Goal: Task Accomplishment & Management: Manage account settings

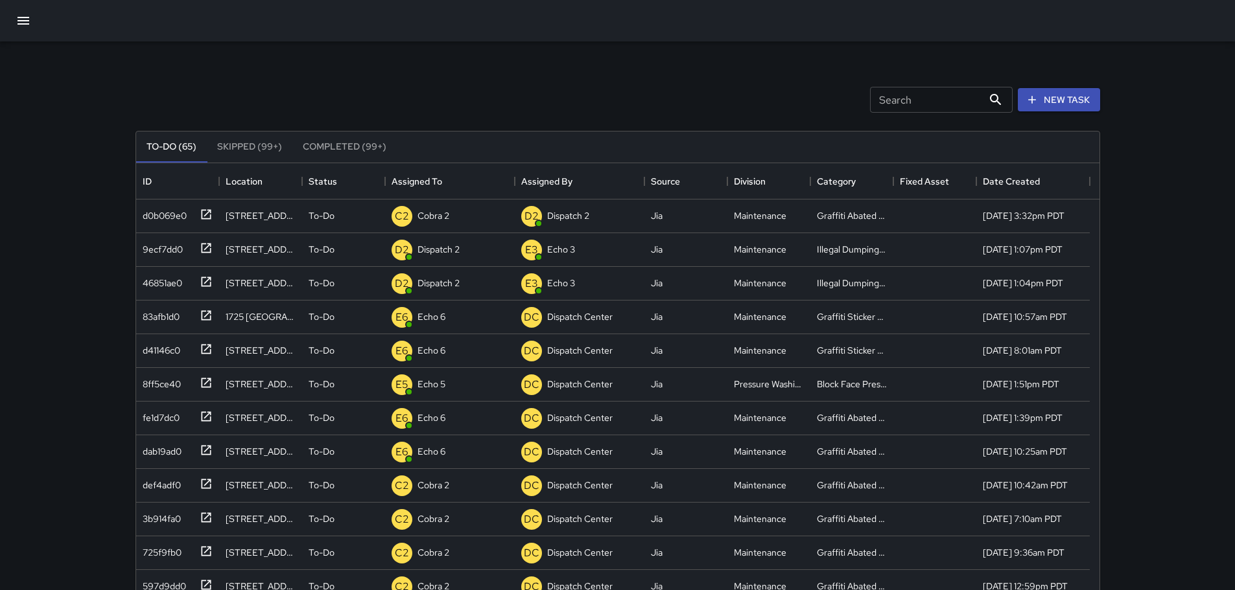
scroll to position [539, 953]
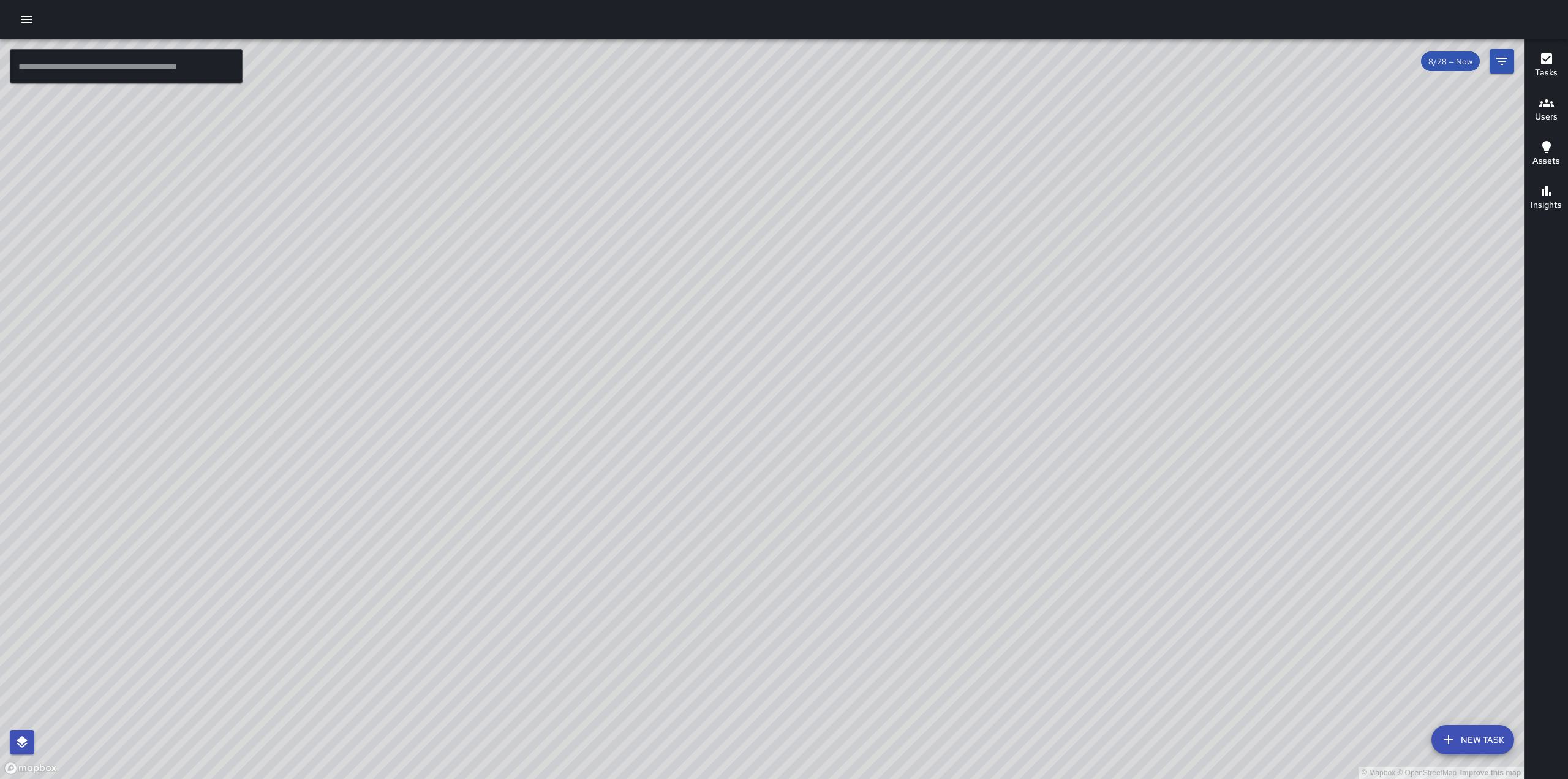
drag, startPoint x: 623, startPoint y: 353, endPoint x: 617, endPoint y: 306, distance: 47.4
click at [619, 307] on div "© Mapbox © OpenStreetMap Improve this map" at bounding box center [762, 408] width 1524 height 739
drag, startPoint x: 714, startPoint y: 407, endPoint x: 756, endPoint y: 317, distance: 99.3
click at [762, 318] on div "© Mapbox © OpenStreetMap Improve this map" at bounding box center [762, 408] width 1524 height 739
drag, startPoint x: 720, startPoint y: 460, endPoint x: 810, endPoint y: 423, distance: 97.3
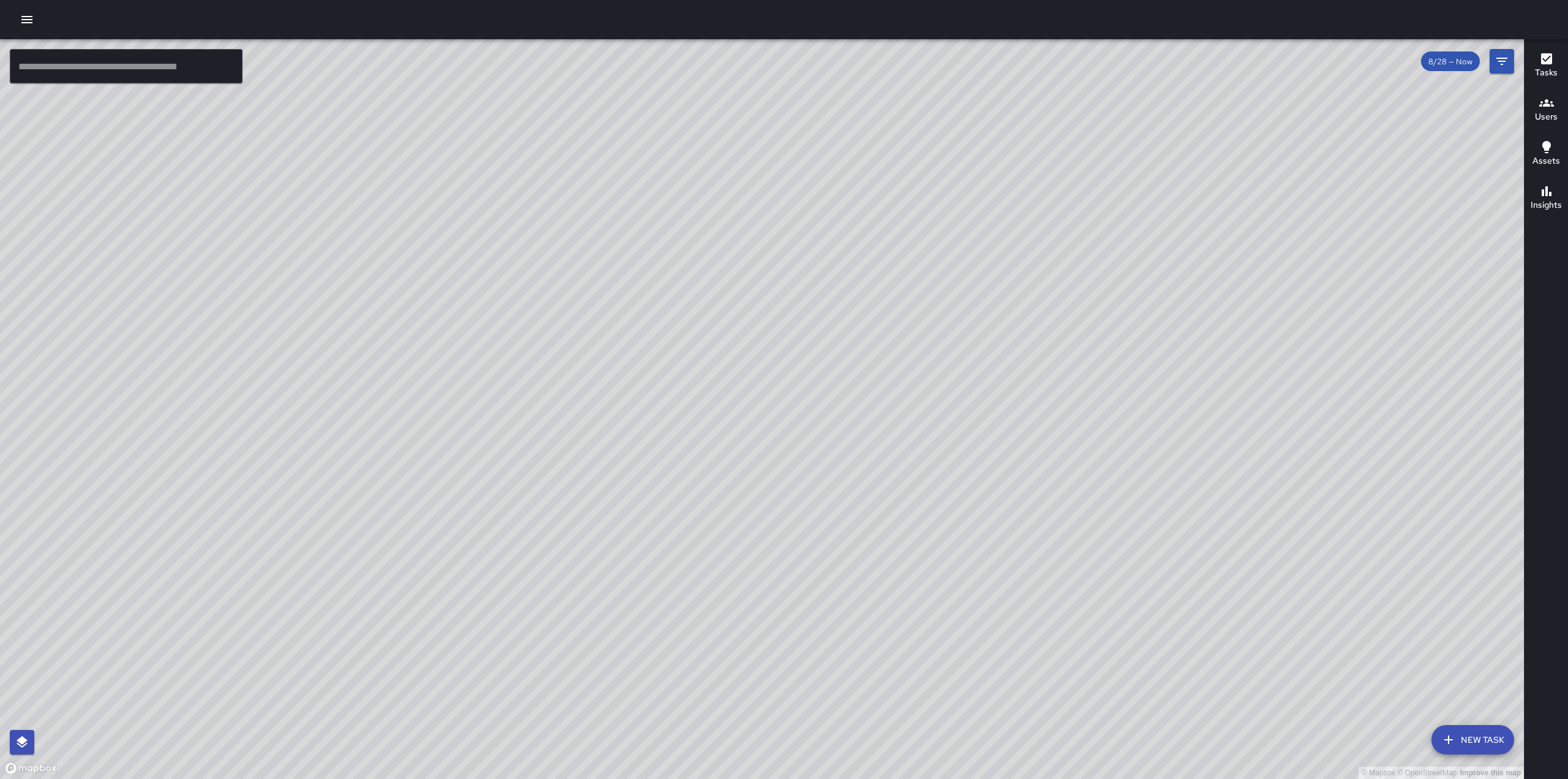
click at [810, 423] on div "© Mapbox © OpenStreetMap Improve this map" at bounding box center [762, 408] width 1524 height 739
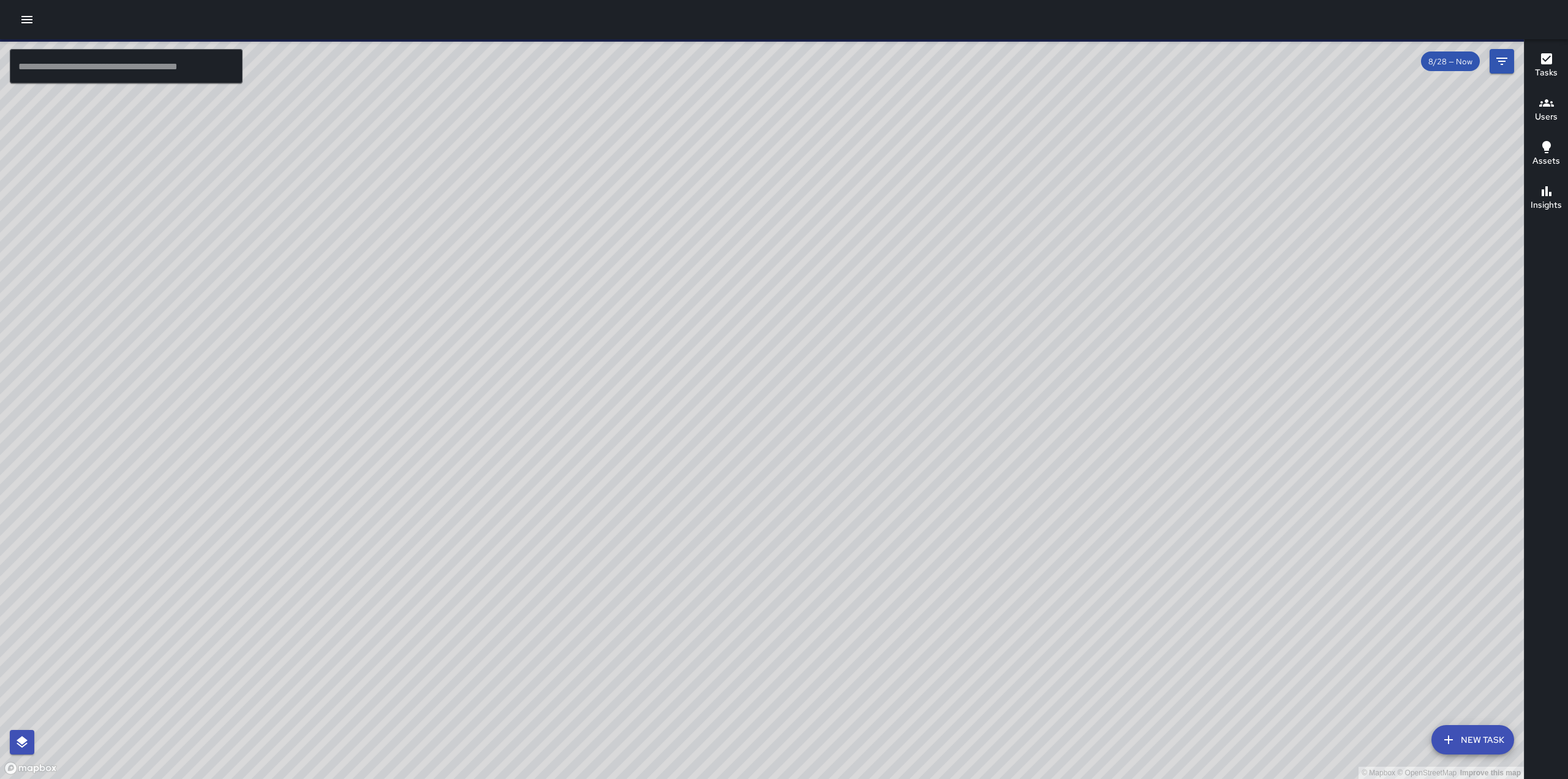
drag, startPoint x: 853, startPoint y: 542, endPoint x: 840, endPoint y: 530, distance: 17.7
click at [864, 509] on div "© Mapbox © OpenStreetMap Improve this map" at bounding box center [762, 408] width 1524 height 739
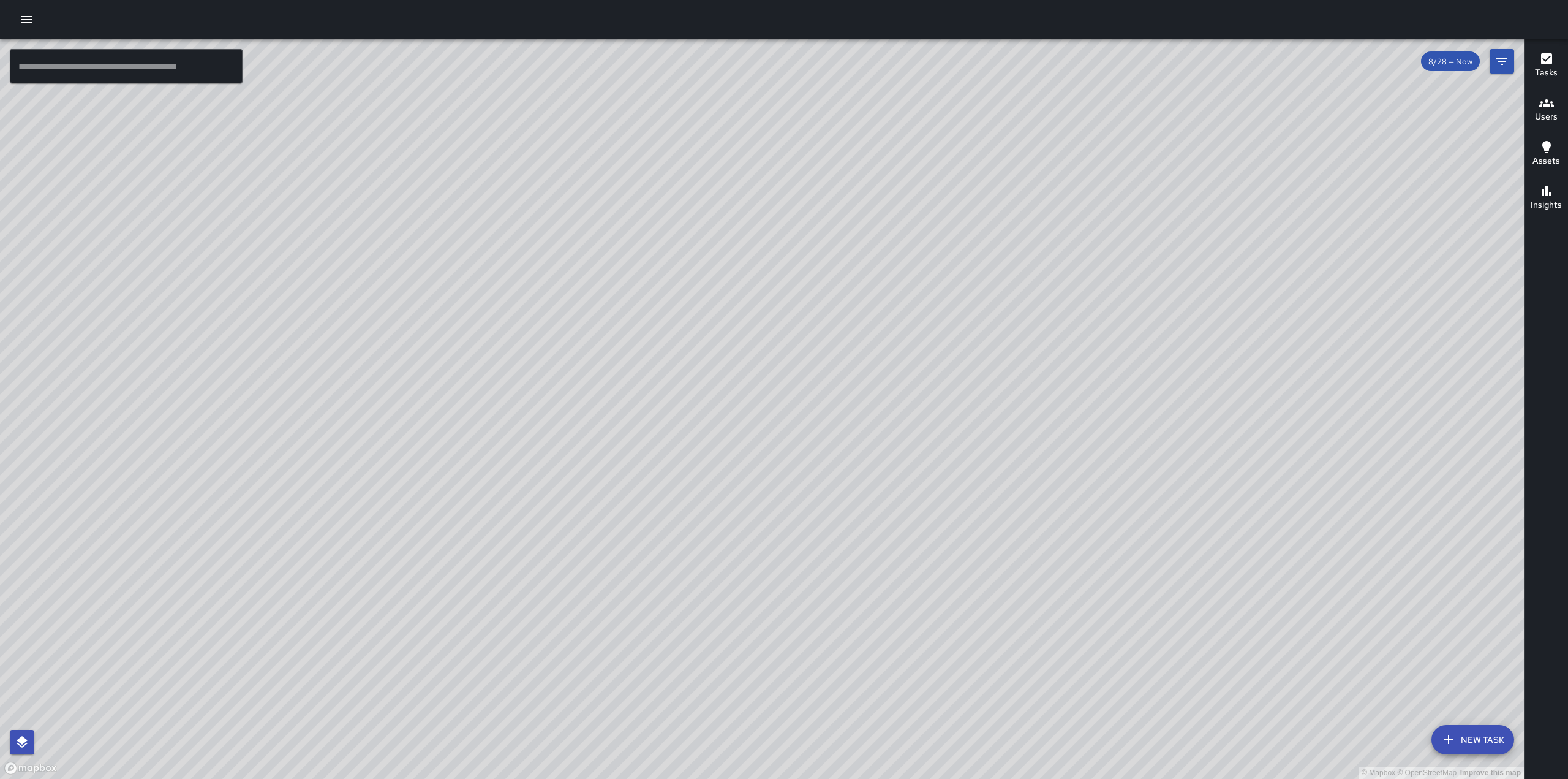
drag, startPoint x: 866, startPoint y: 198, endPoint x: 834, endPoint y: 452, distance: 256.0
click at [834, 452] on div "© Mapbox © OpenStreetMap Improve this map" at bounding box center [762, 408] width 1524 height 739
drag, startPoint x: 1028, startPoint y: 291, endPoint x: 988, endPoint y: 522, distance: 234.4
click at [988, 522] on div "© Mapbox © OpenStreetMap Improve this map" at bounding box center [762, 408] width 1524 height 739
drag, startPoint x: 668, startPoint y: 420, endPoint x: 692, endPoint y: 303, distance: 119.4
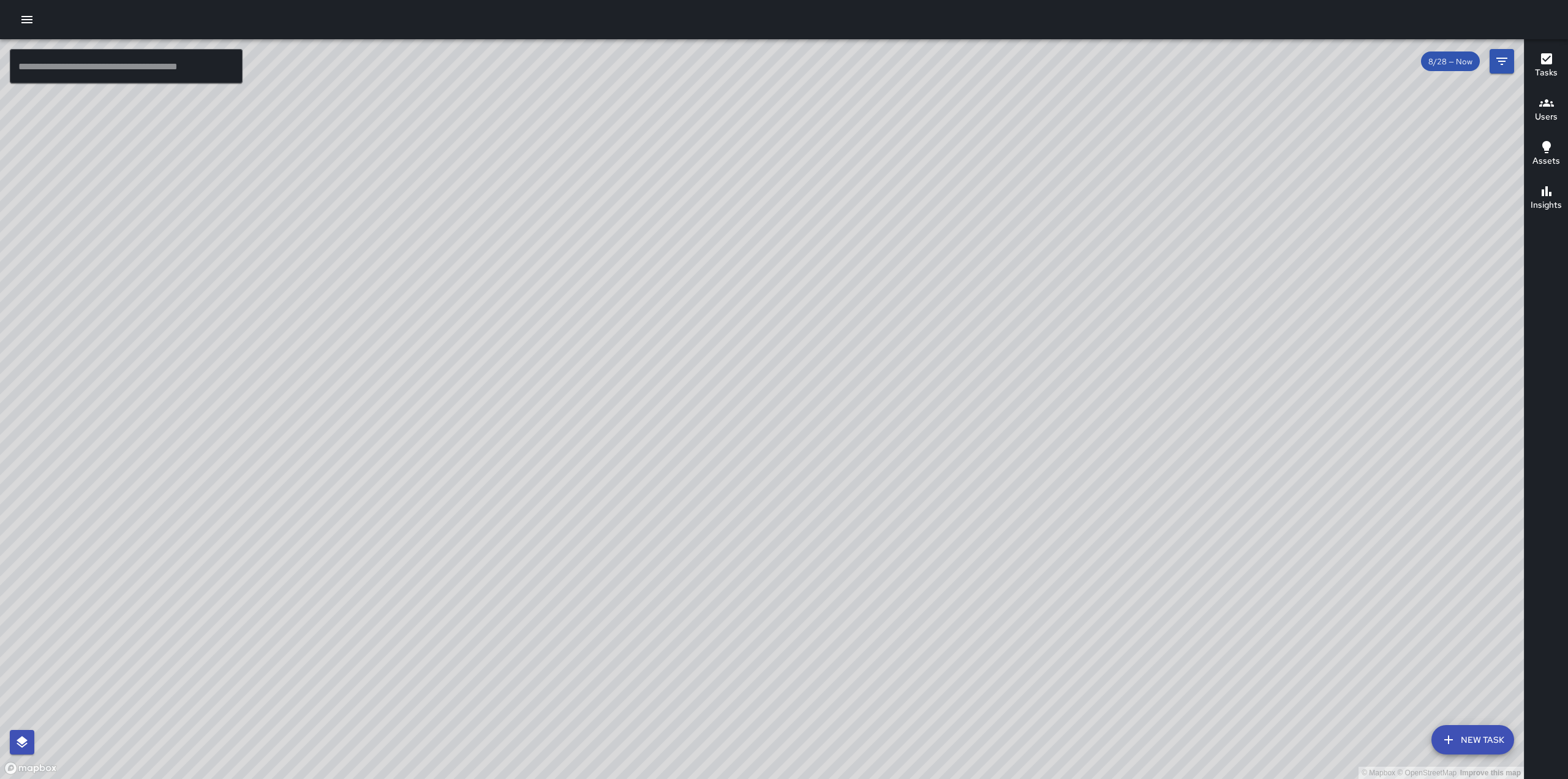
click at [690, 305] on div "© Mapbox © OpenStreetMap Improve this map" at bounding box center [762, 408] width 1524 height 739
drag, startPoint x: 612, startPoint y: 436, endPoint x: 671, endPoint y: 360, distance: 96.2
click at [670, 361] on div "© Mapbox © OpenStreetMap Improve this map" at bounding box center [762, 408] width 1524 height 739
click at [1533, 68] on button "Tasks" at bounding box center [1546, 66] width 43 height 44
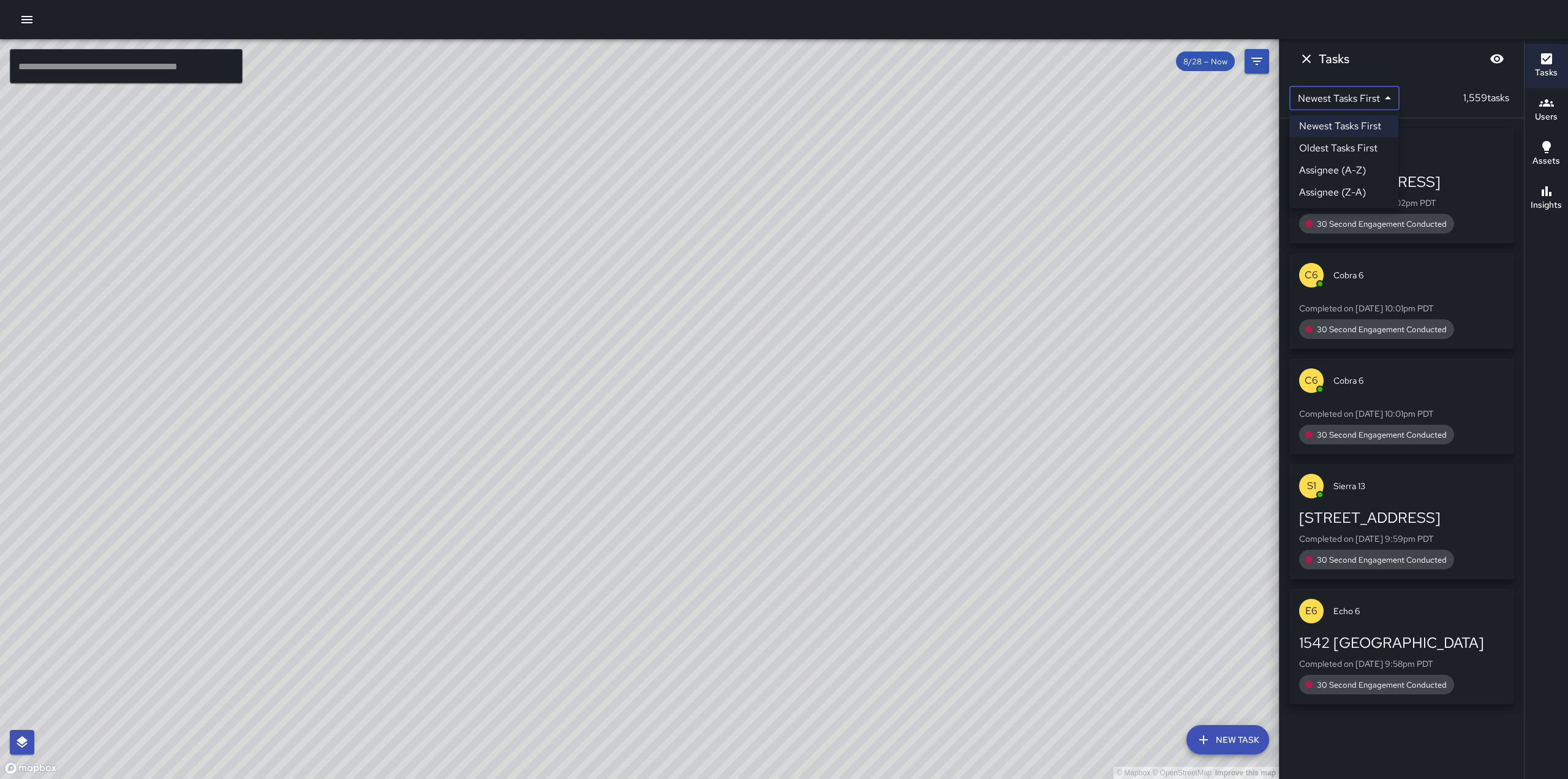
click at [1317, 95] on body "© Mapbox © OpenStreetMap Improve this map ​ New Task 8/28 — Now Map Layers Task…" at bounding box center [784, 390] width 1568 height 779
click at [1349, 168] on li "Assignee (A-Z)" at bounding box center [1343, 170] width 109 height 22
type input "*"
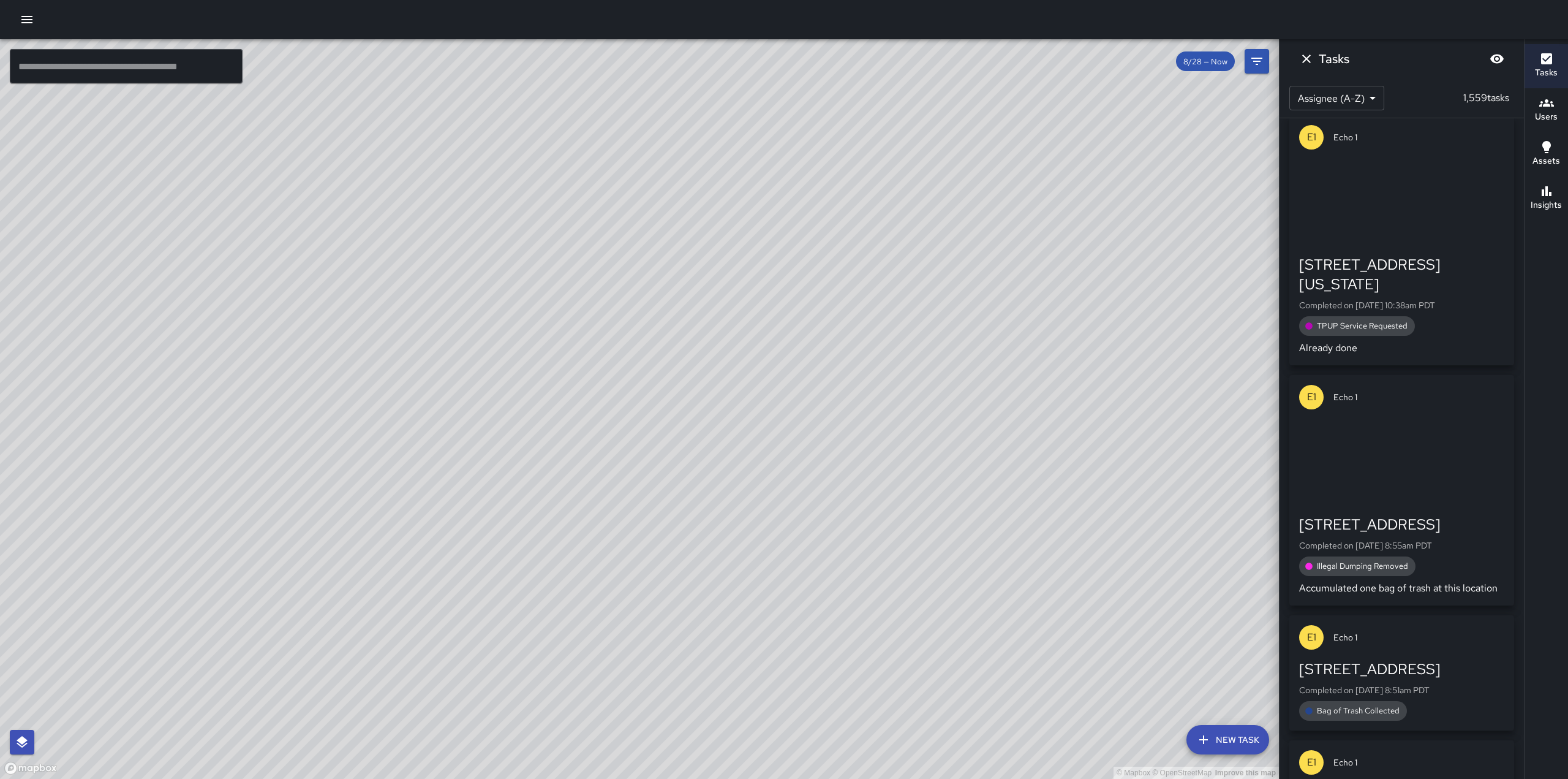
drag, startPoint x: 1397, startPoint y: 383, endPoint x: 1440, endPoint y: 471, distance: 97.9
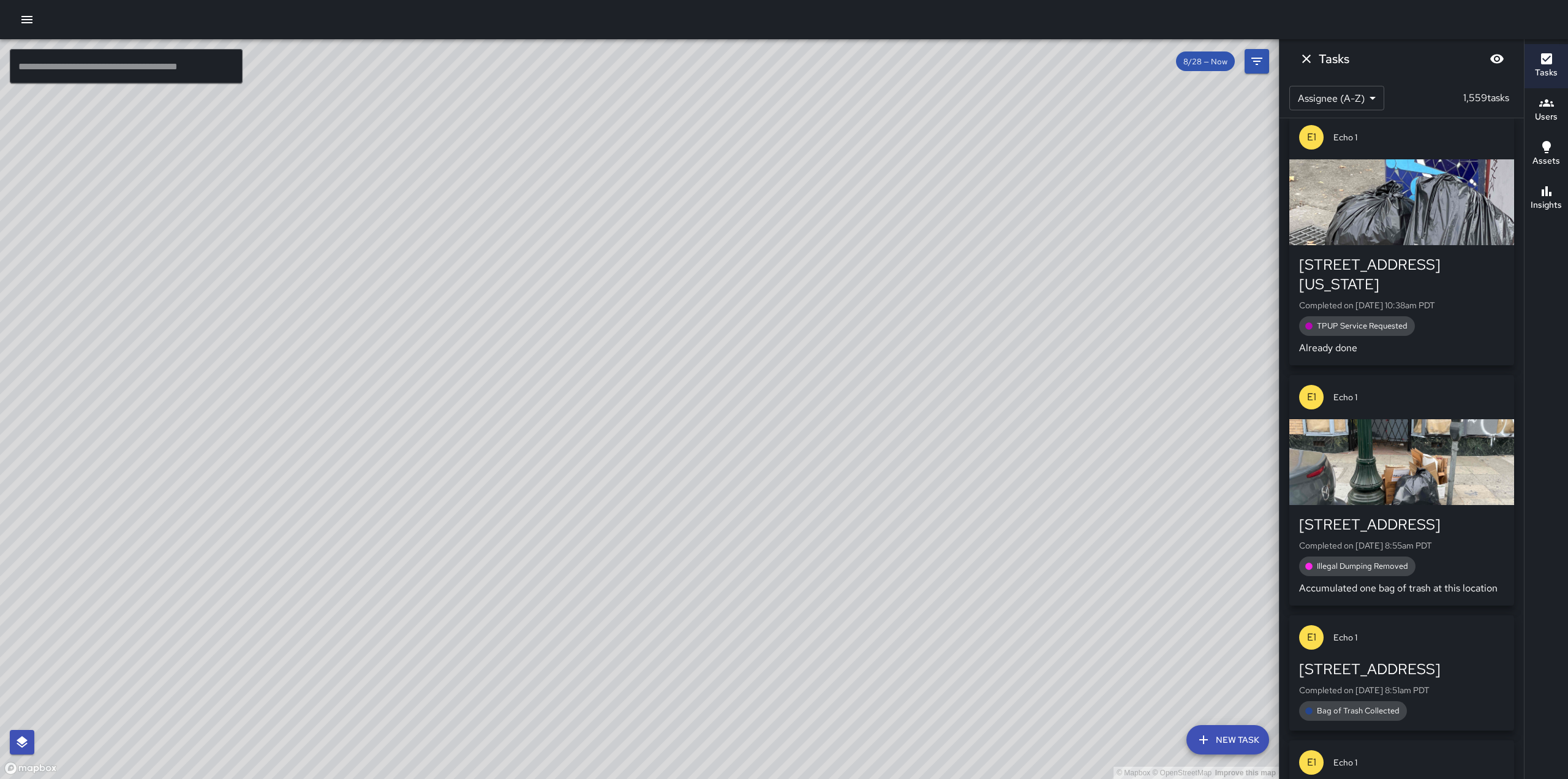
scroll to position [19439, 0]
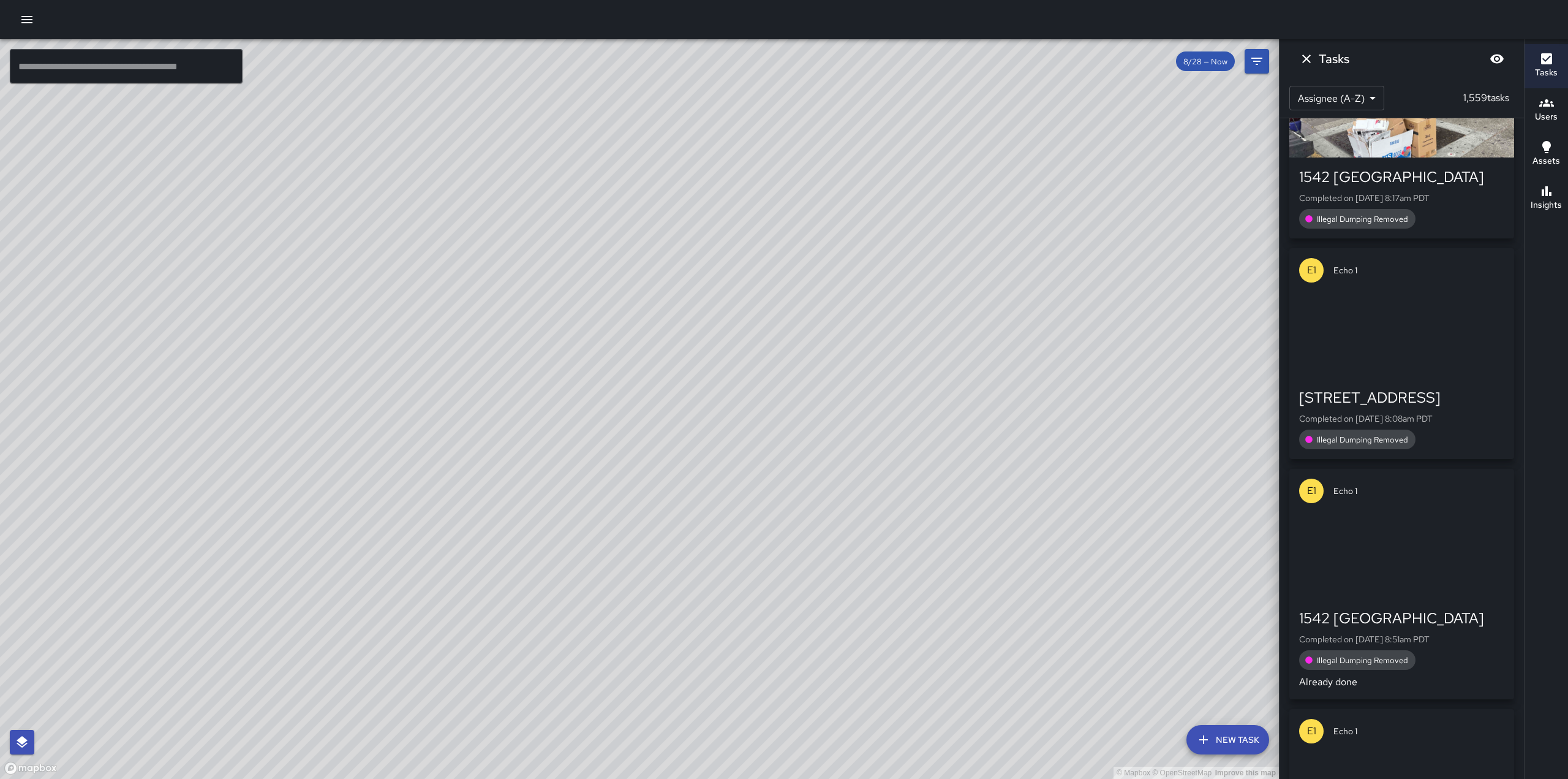
drag, startPoint x: 1454, startPoint y: 379, endPoint x: 1473, endPoint y: 510, distance: 132.4
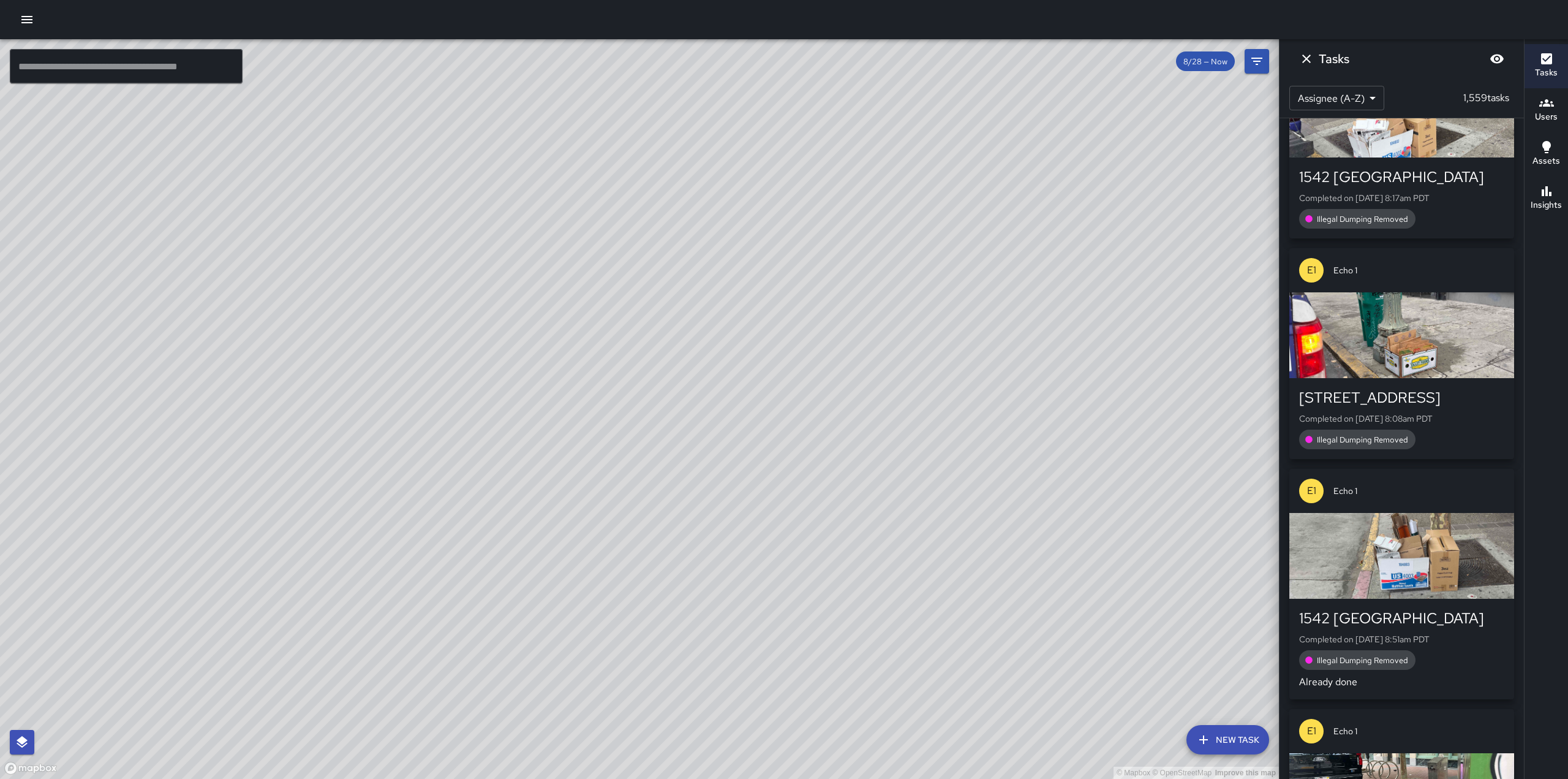
scroll to position [21802, 0]
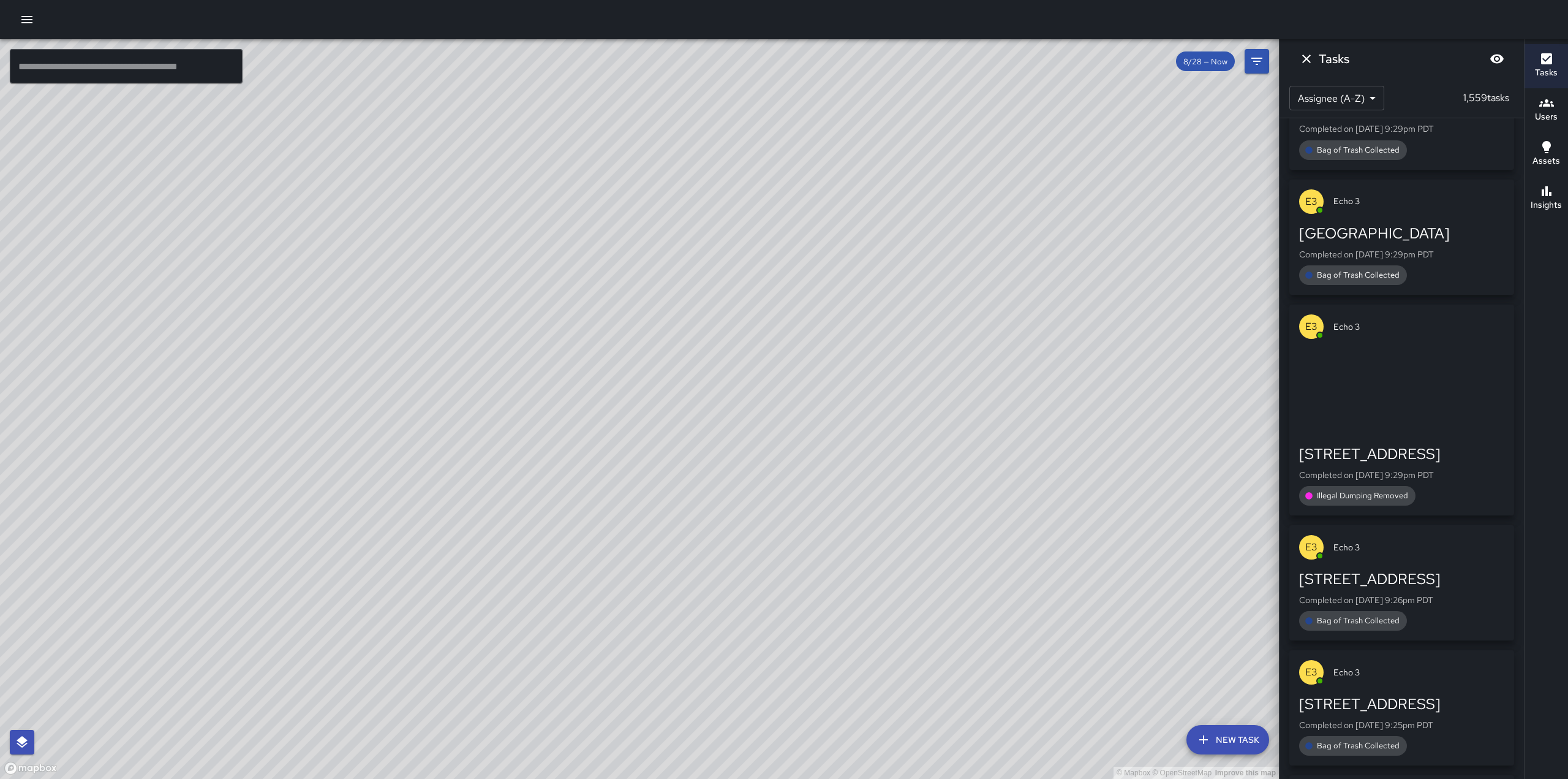
drag, startPoint x: 1454, startPoint y: 448, endPoint x: 1465, endPoint y: 597, distance: 149.4
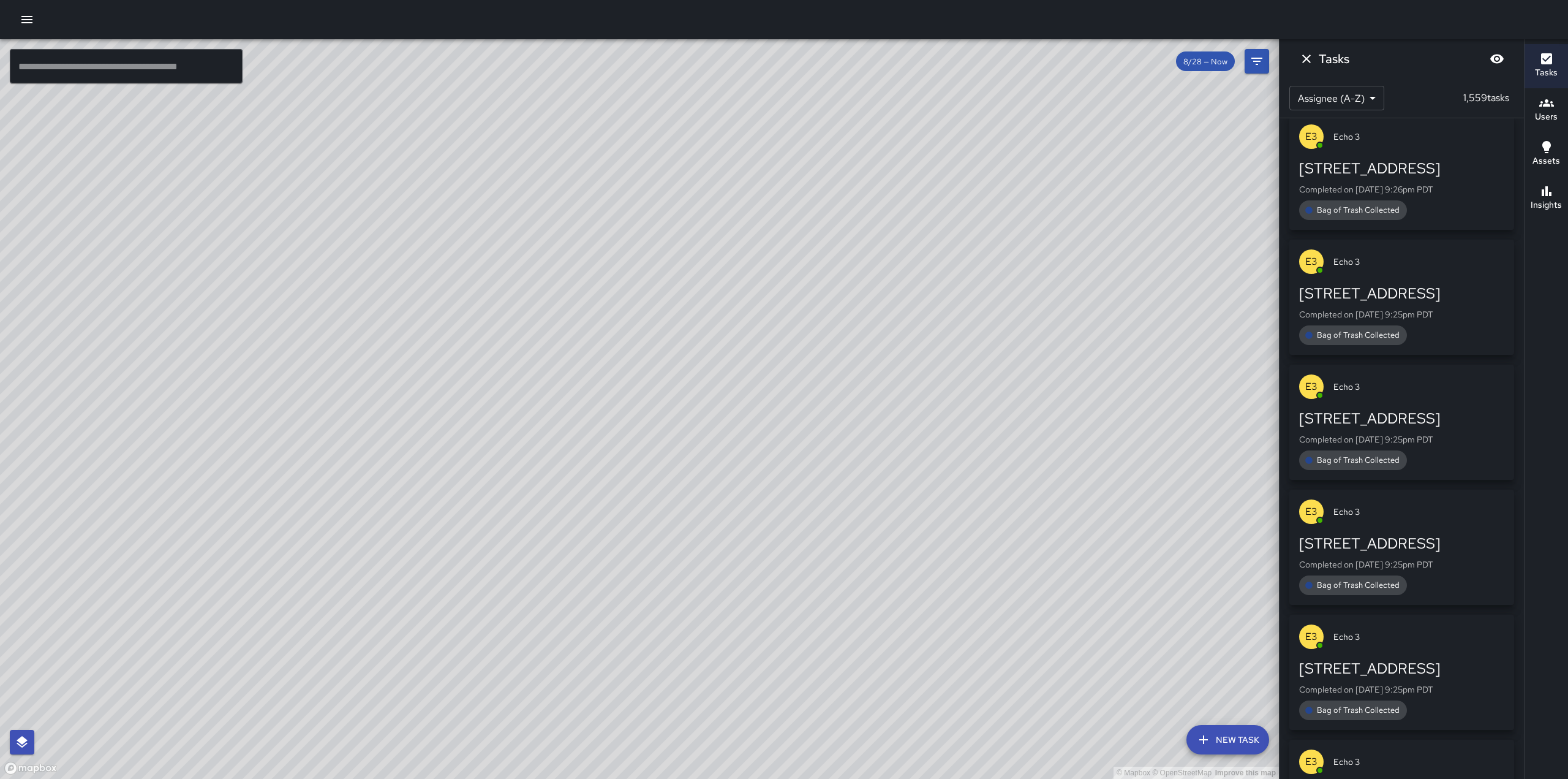
scroll to position [28909, 0]
click at [1341, 96] on body "© Mapbox © OpenStreetMap Improve this map ​ New Task 8/28 — Now Map Layers Task…" at bounding box center [784, 390] width 1568 height 779
click at [1414, 81] on div at bounding box center [784, 390] width 1568 height 779
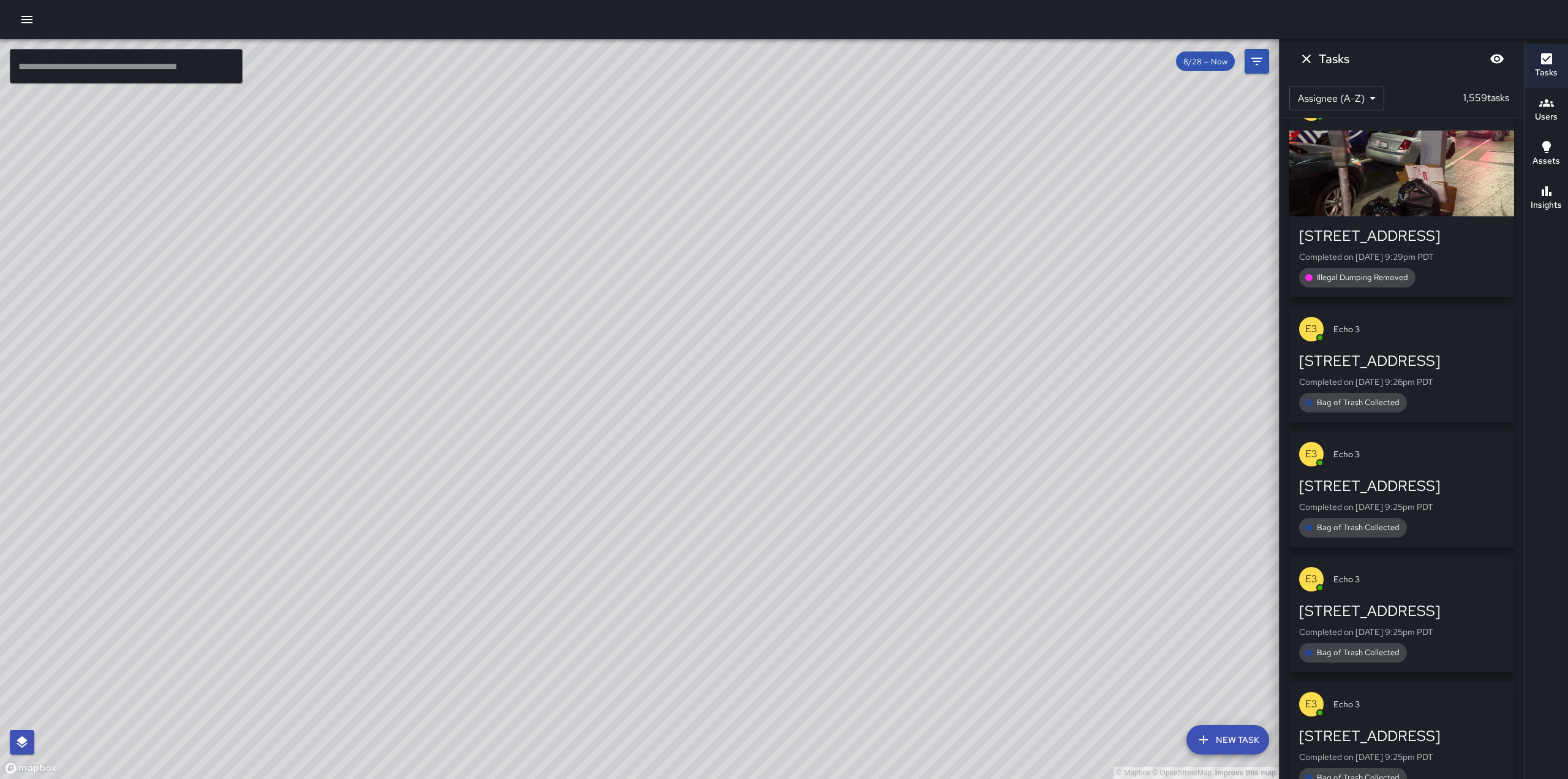
drag, startPoint x: 1424, startPoint y: 236, endPoint x: 1436, endPoint y: 203, distance: 35.1
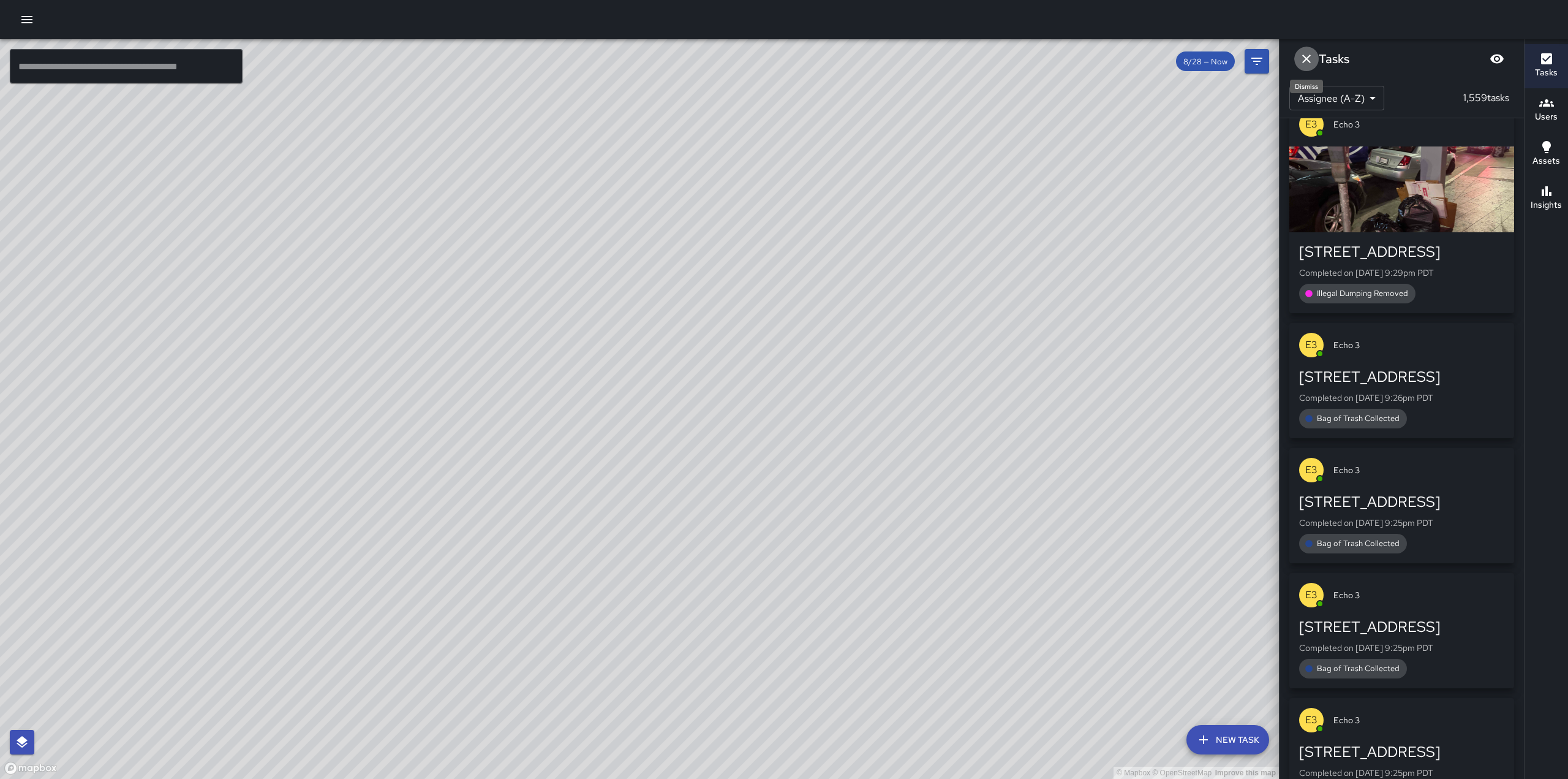
click at [1311, 64] on icon "Dismiss" at bounding box center [1307, 59] width 15 height 15
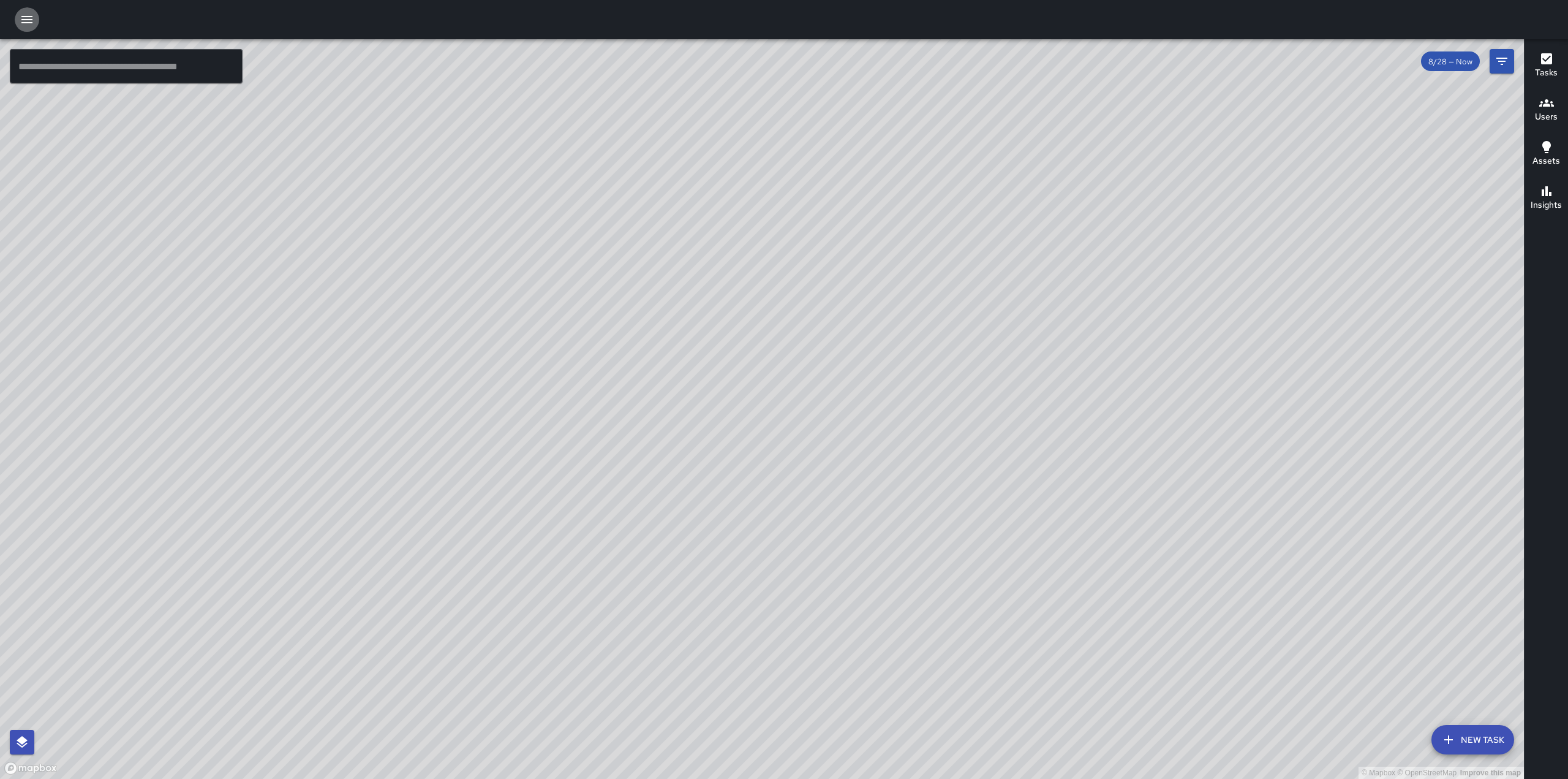
click at [28, 30] on button "button" at bounding box center [27, 20] width 25 height 25
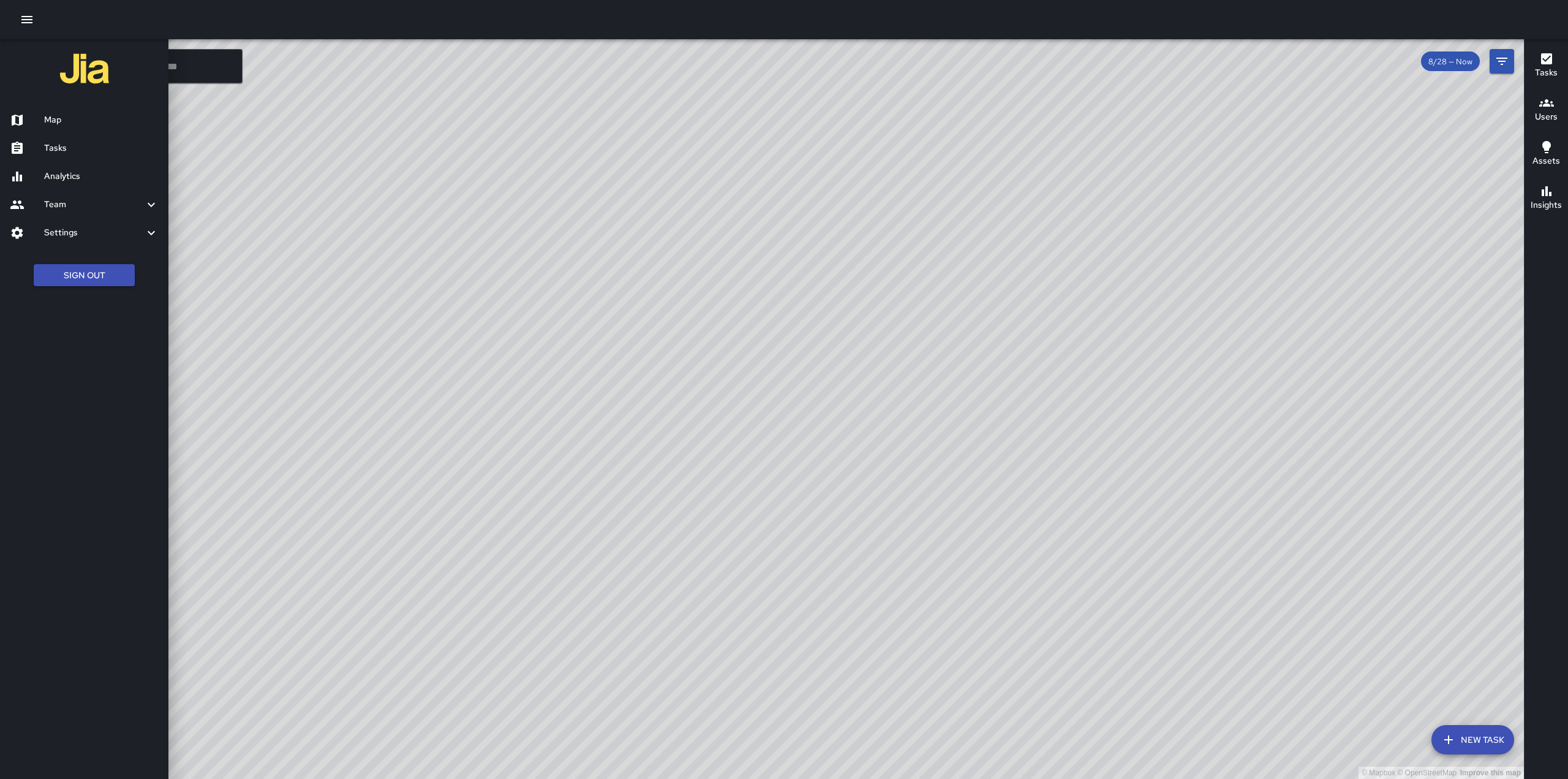
click at [94, 278] on button "Sign Out" at bounding box center [84, 275] width 101 height 23
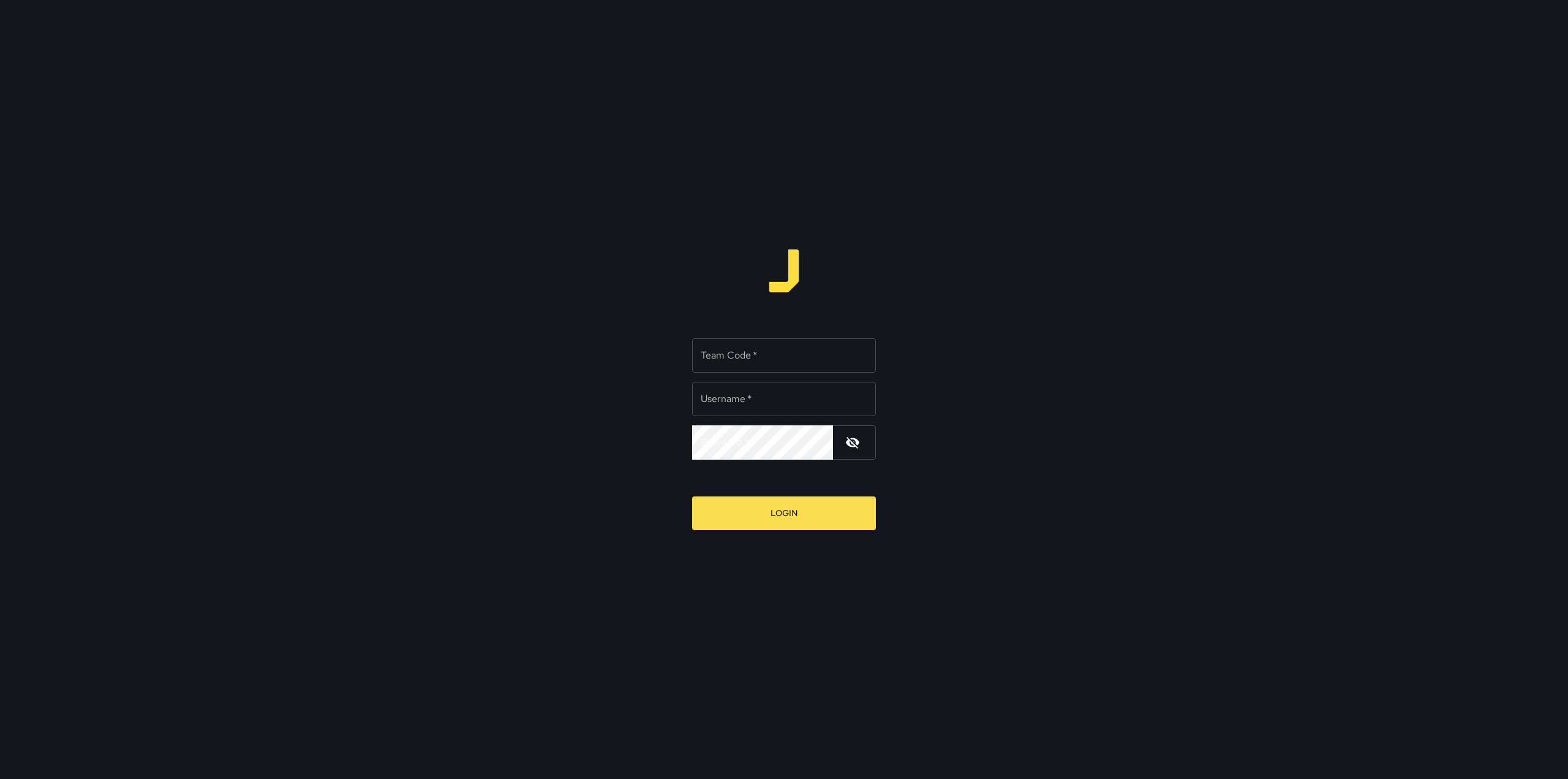
type input "**********"
